Goal: Transaction & Acquisition: Purchase product/service

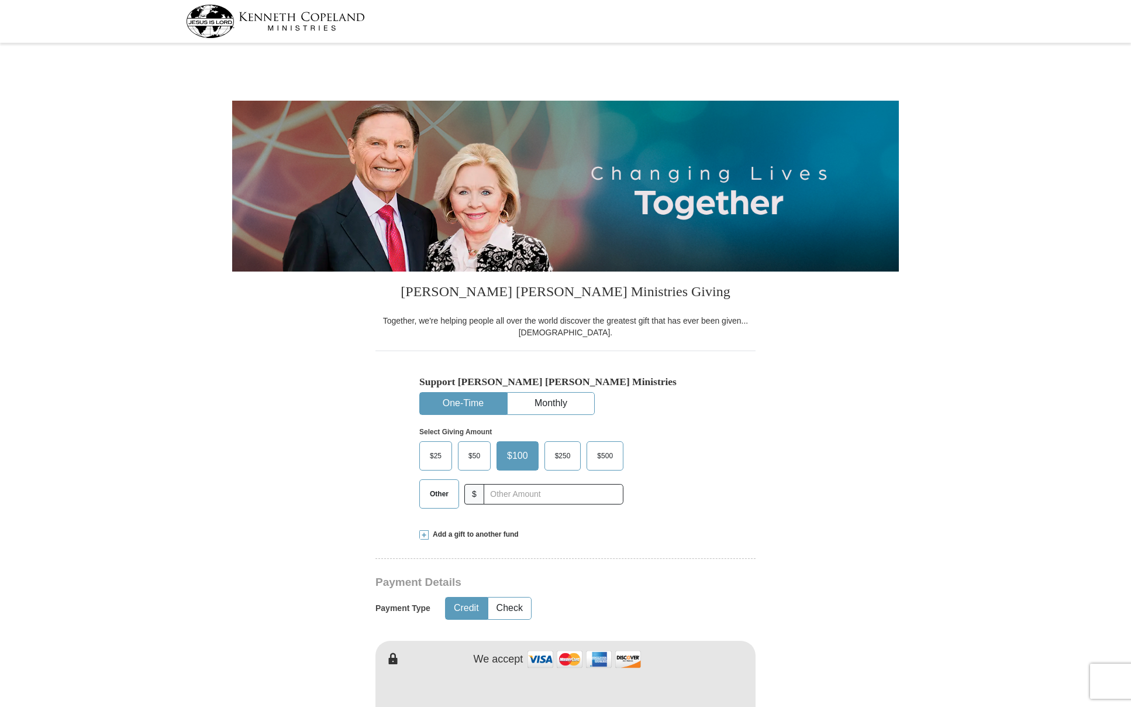
select select "VA"
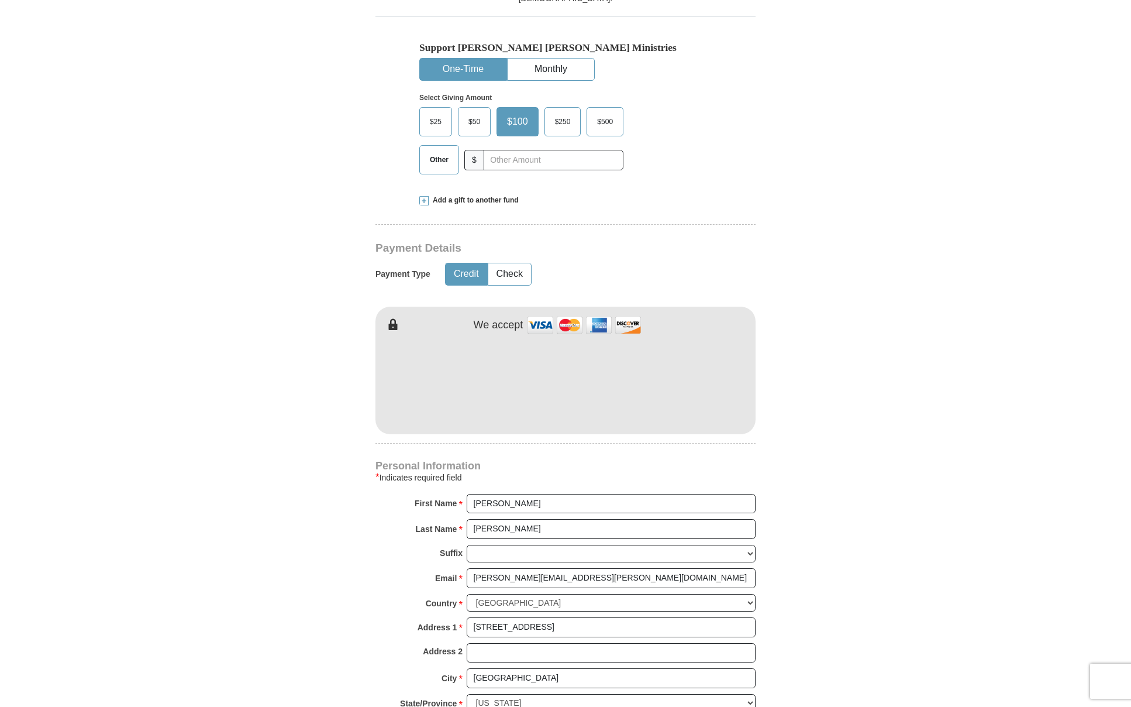
scroll to position [336, 0]
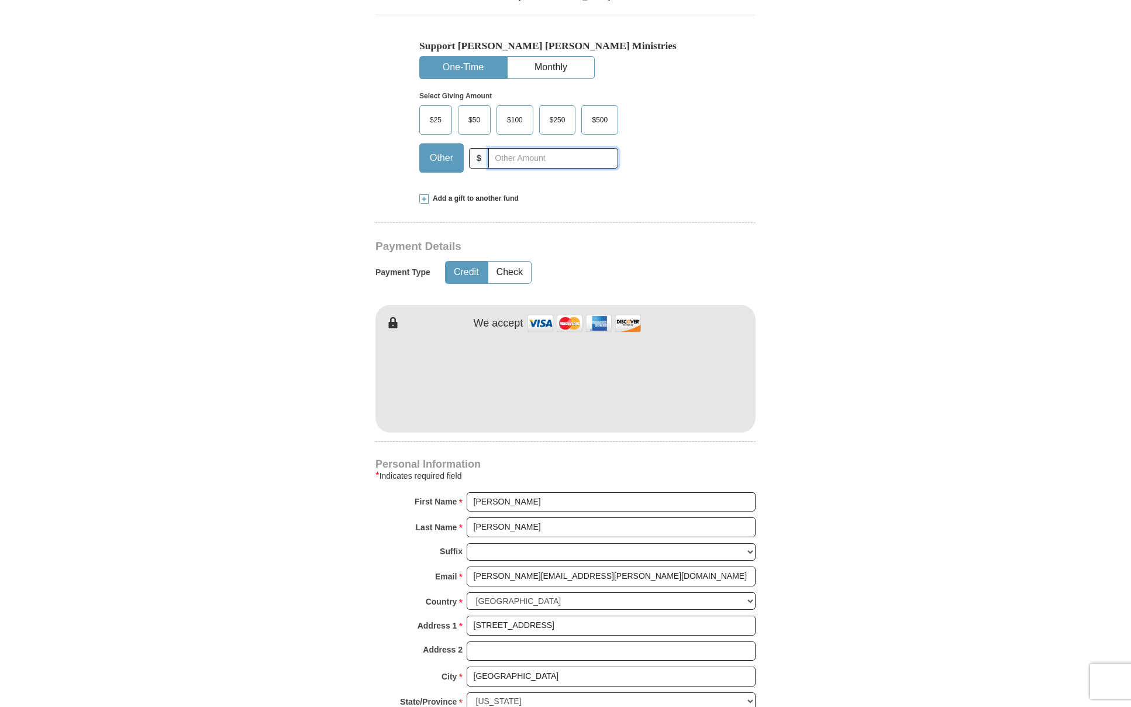
click at [507, 161] on input "text" at bounding box center [553, 158] width 130 height 20
type input "1000.00"
click at [885, 143] on form "[PERSON_NAME] [PERSON_NAME] Ministries Giving Together, we're helping people al…" at bounding box center [565, 346] width 667 height 1270
drag, startPoint x: 510, startPoint y: 281, endPoint x: 514, endPoint y: 308, distance: 26.6
click at [510, 281] on button "Check" at bounding box center [509, 273] width 43 height 22
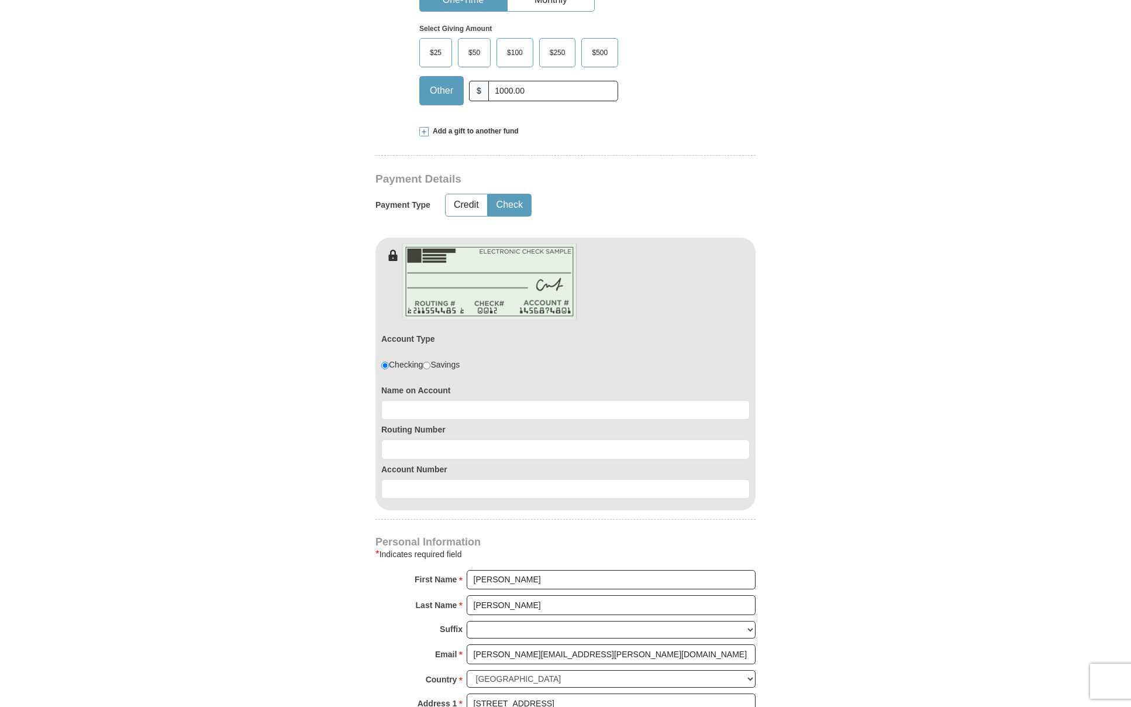
scroll to position [429, 0]
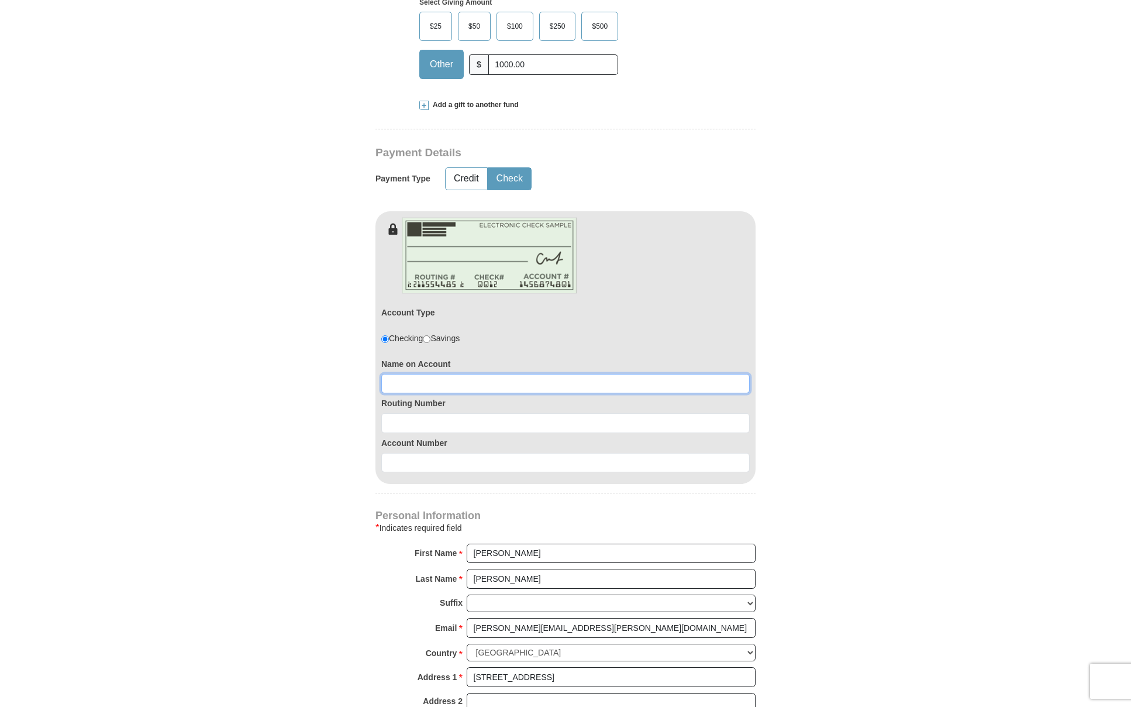
click at [552, 382] on input at bounding box center [565, 384] width 369 height 20
type input "[PERSON_NAME]"
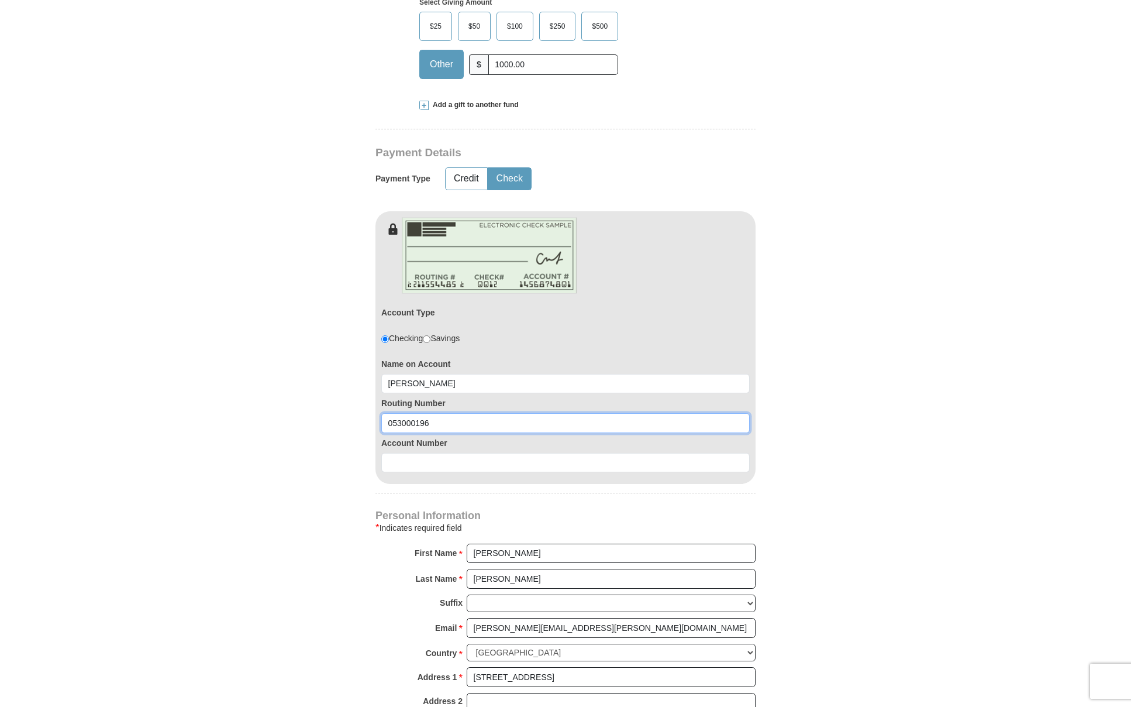
type input "053000196"
click at [491, 458] on input at bounding box center [565, 463] width 369 height 20
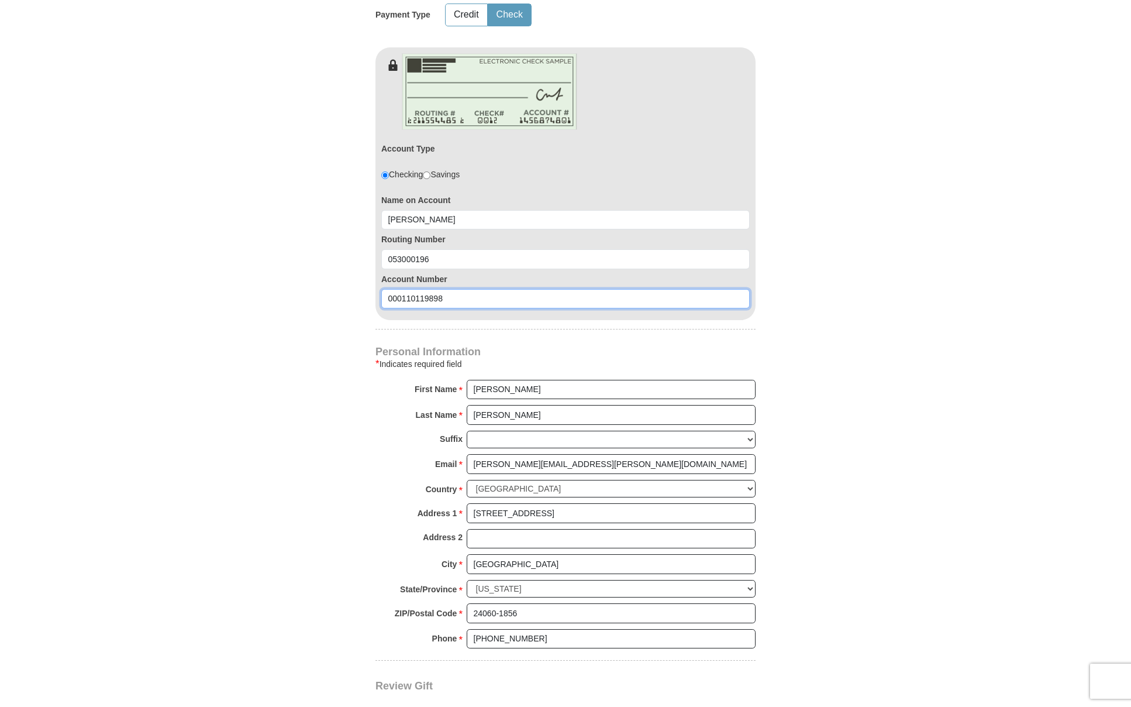
scroll to position [594, 0]
type input "000110119898"
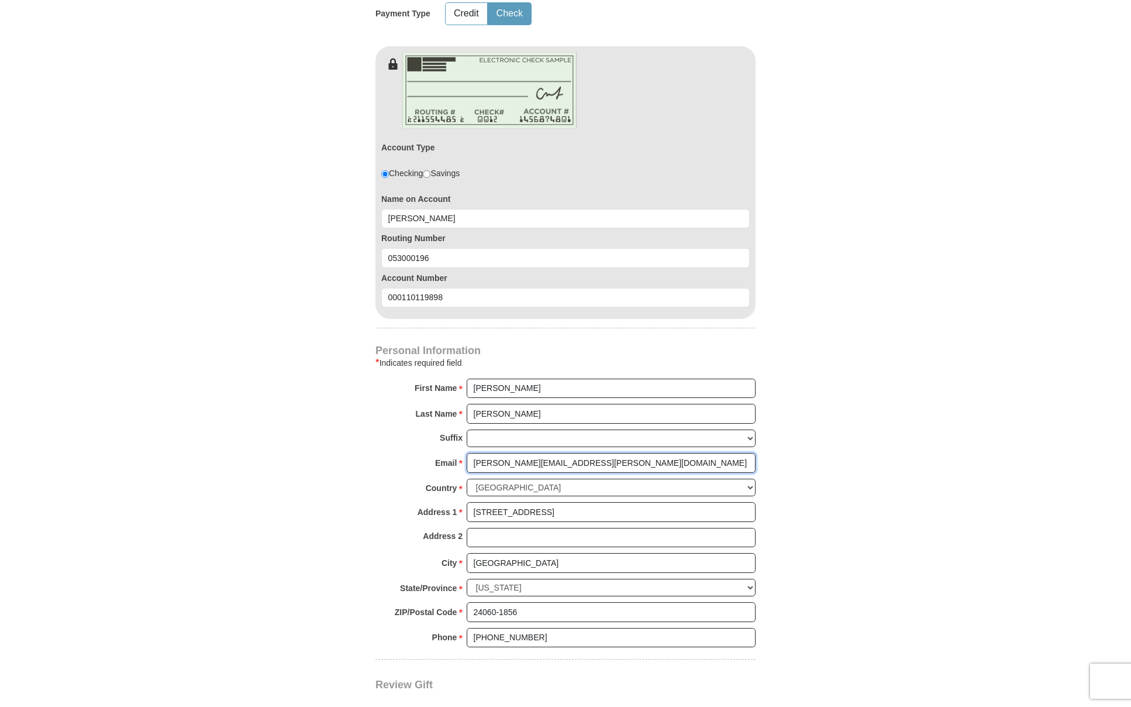
scroll to position [593, 0]
drag, startPoint x: 587, startPoint y: 463, endPoint x: 474, endPoint y: 466, distance: 112.9
click at [474, 466] on input "paul.neal@scansamerica.com" at bounding box center [611, 464] width 289 height 20
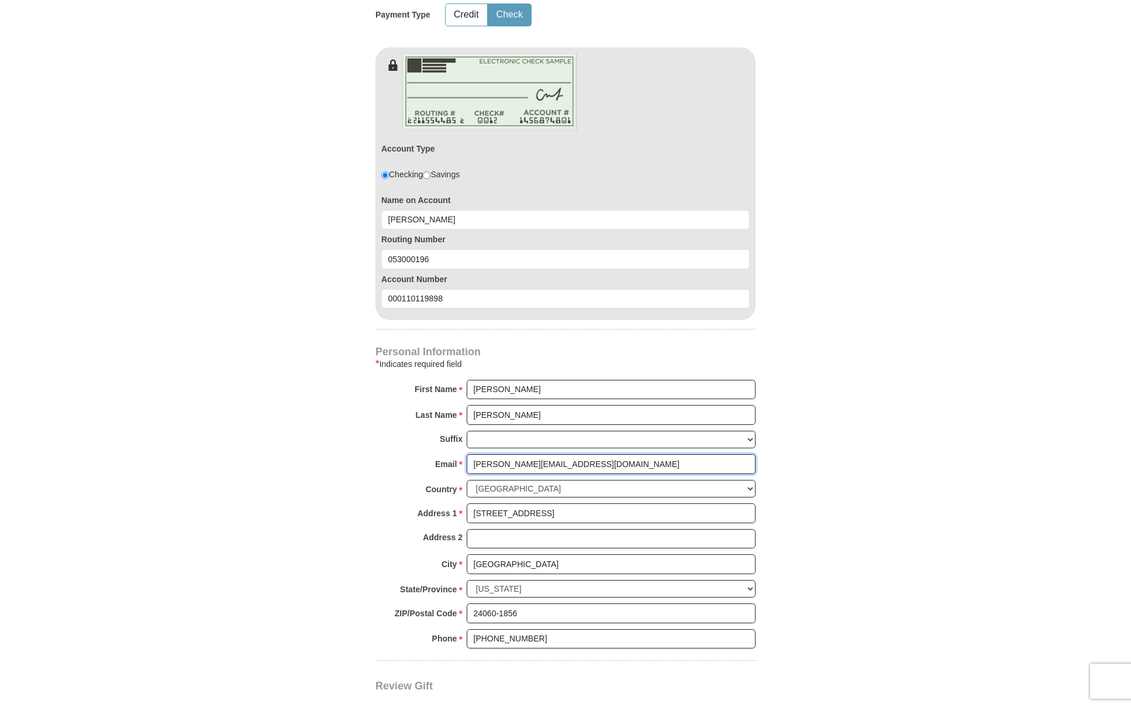
type input "paul@paulneal.net"
click at [785, 489] on form "Kenneth Copeland Ministries Giving Together, we're helping people all over the …" at bounding box center [565, 161] width 667 height 1415
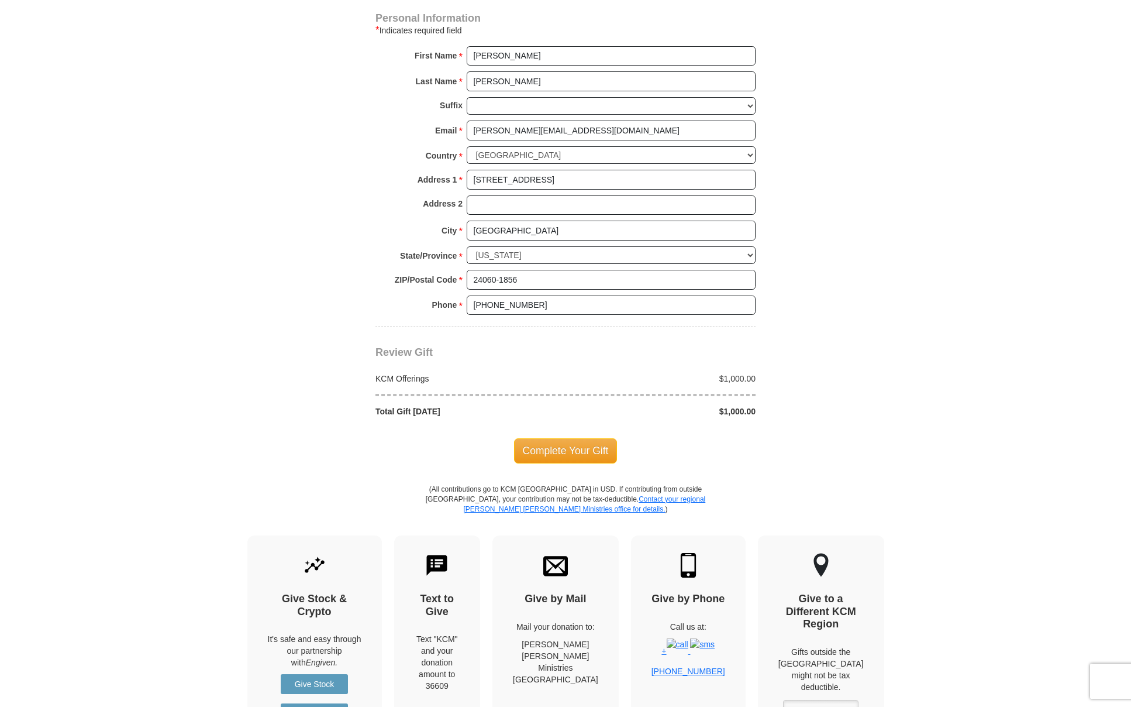
scroll to position [928, 0]
click at [575, 448] on span "Complete Your Gift" at bounding box center [566, 448] width 104 height 25
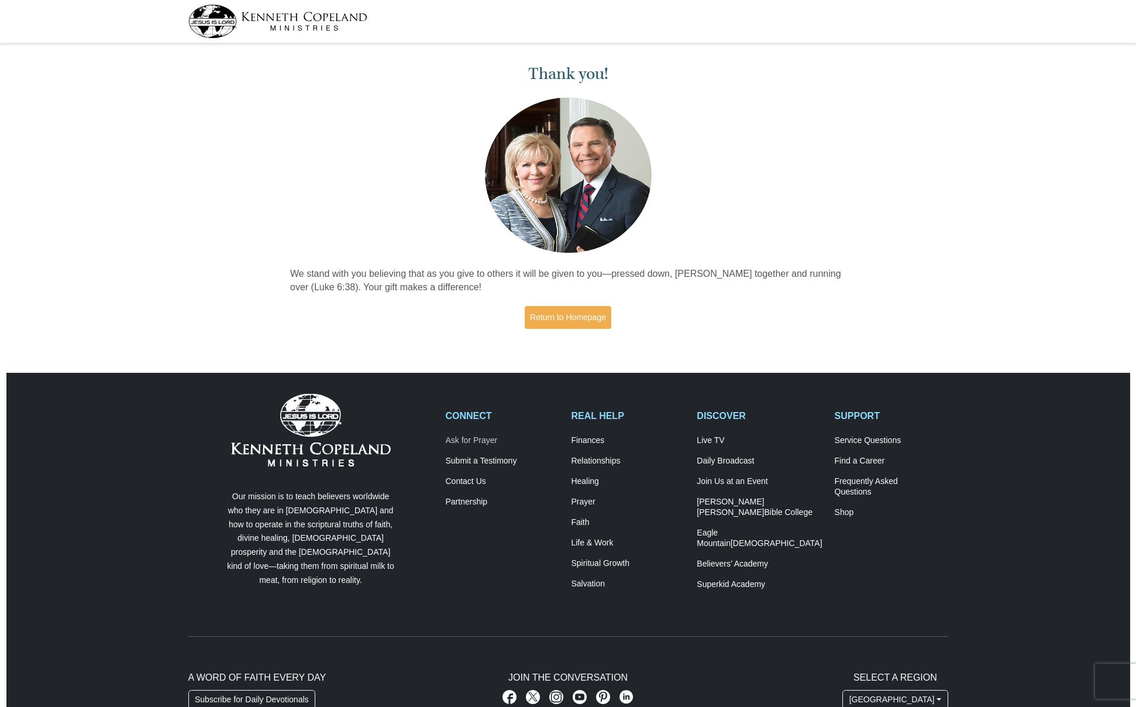
click at [483, 443] on link "Ask for Prayer" at bounding box center [502, 440] width 113 height 11
